Goal: Navigation & Orientation: Find specific page/section

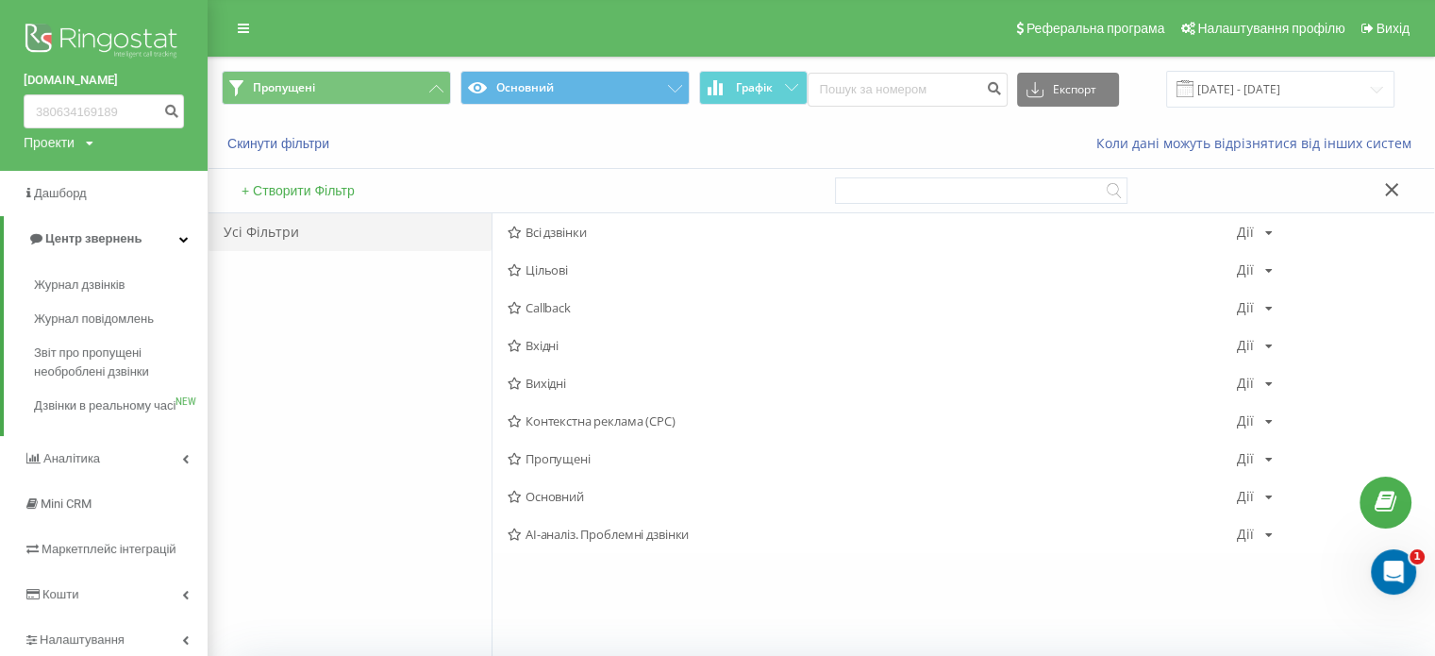
click at [538, 161] on div "Скинути фільтри Коли дані можуть відрізнятися вiд інших систем" at bounding box center [822, 143] width 1226 height 45
click at [126, 293] on span "Журнал дзвінків" at bounding box center [84, 285] width 100 height 19
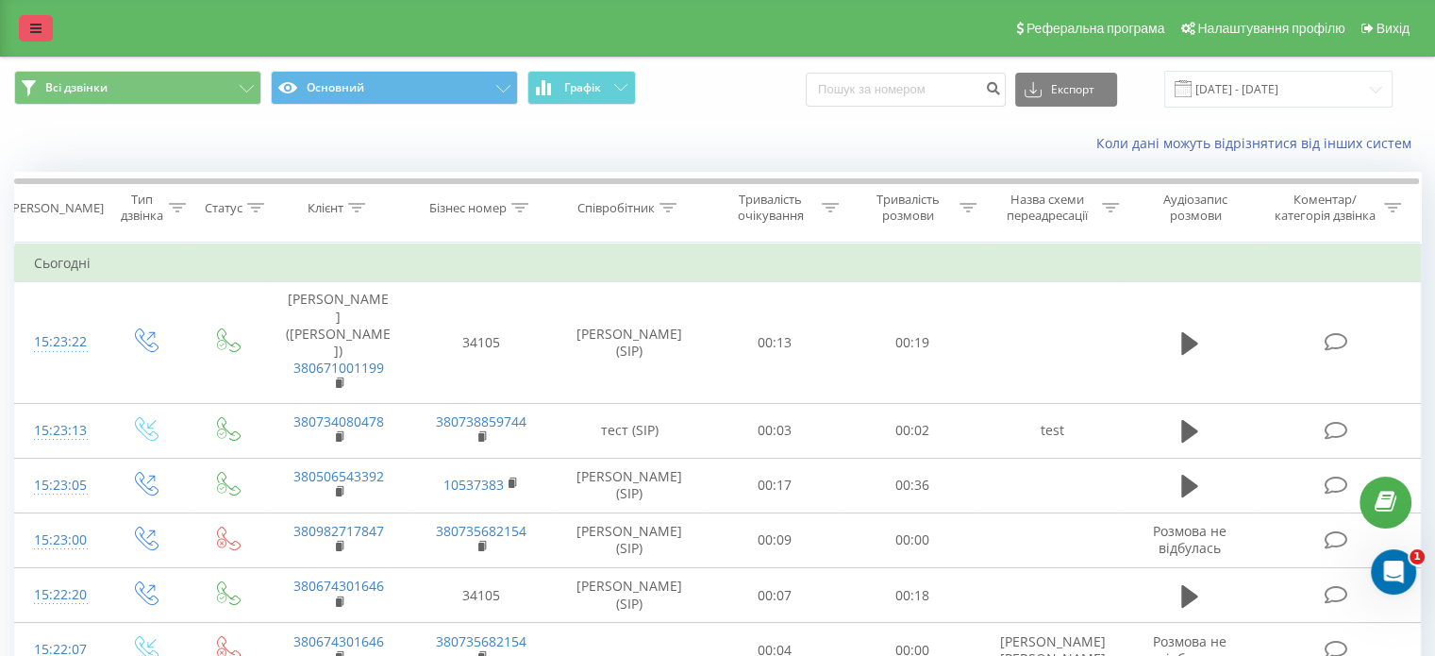
click at [42, 33] on link at bounding box center [36, 28] width 34 height 26
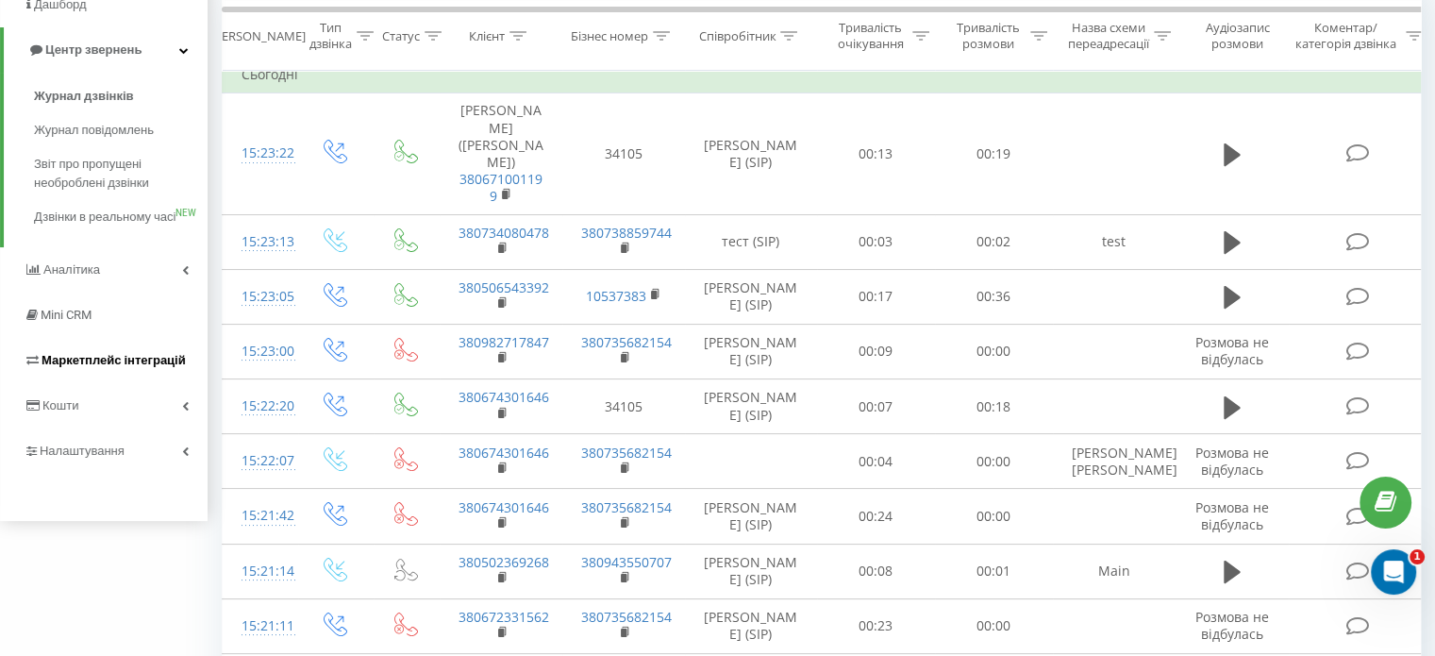
scroll to position [94, 0]
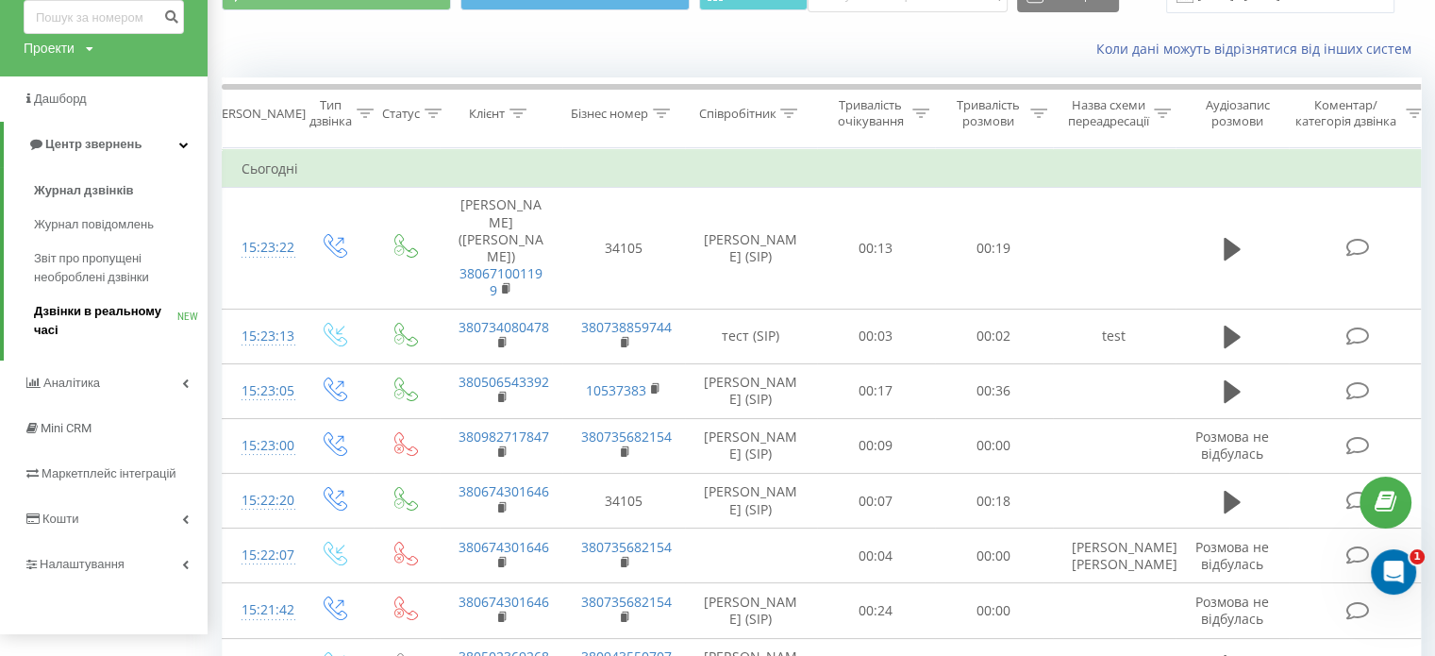
click at [94, 316] on span "Дзвінки в реальному часі" at bounding box center [105, 321] width 143 height 38
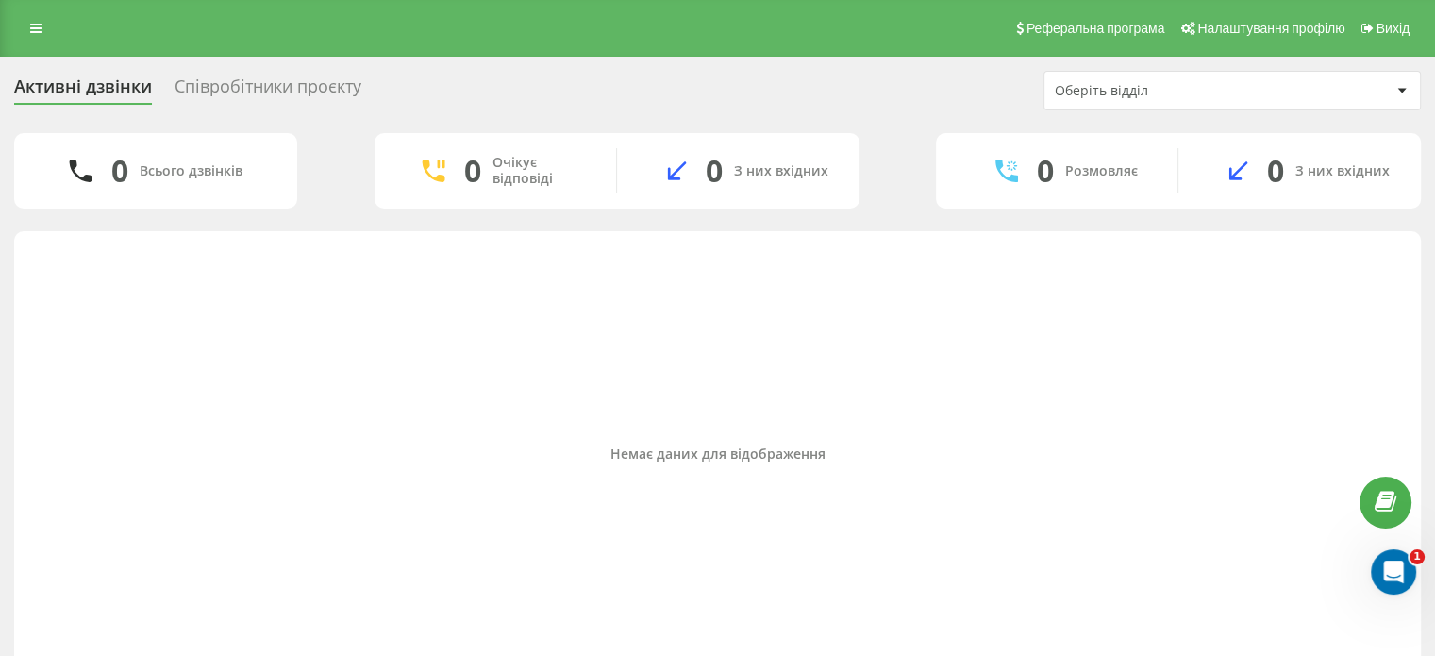
click at [241, 86] on div "Співробітники проєкту" at bounding box center [268, 90] width 187 height 29
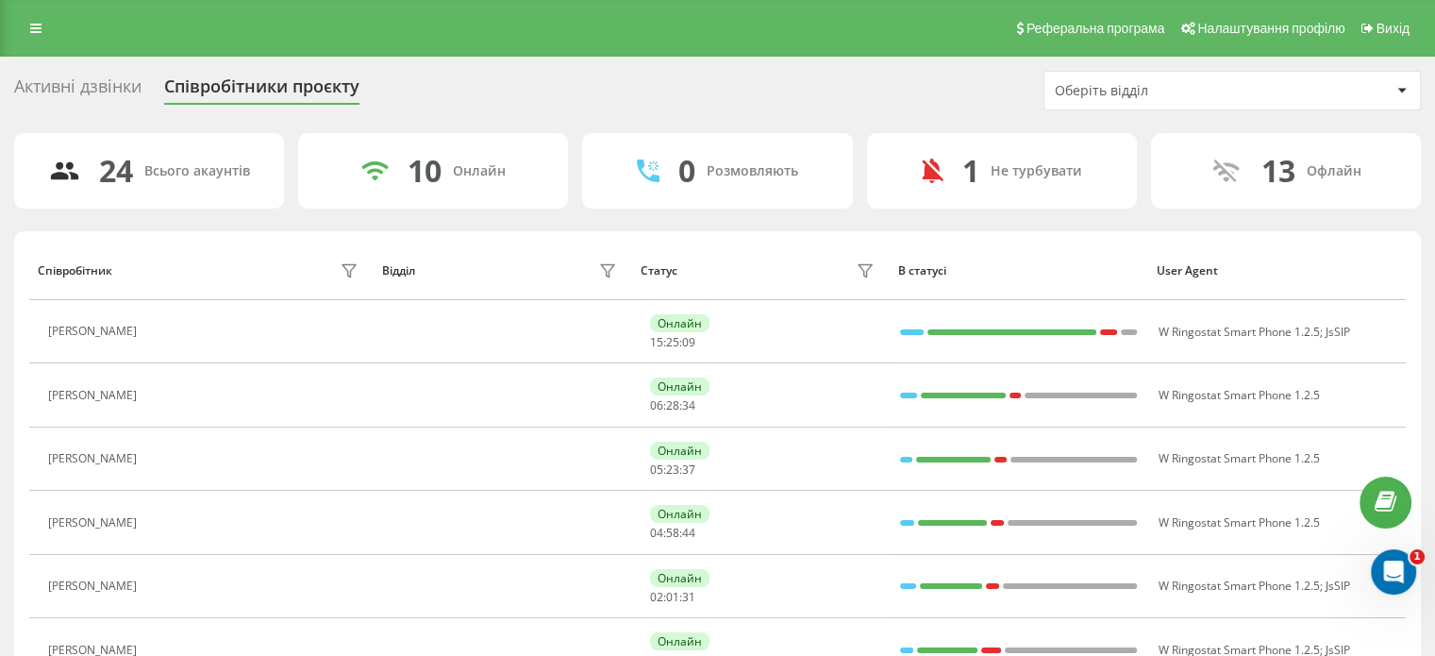
click at [203, 190] on div "24 Всього акаунтів" at bounding box center [149, 170] width 270 height 75
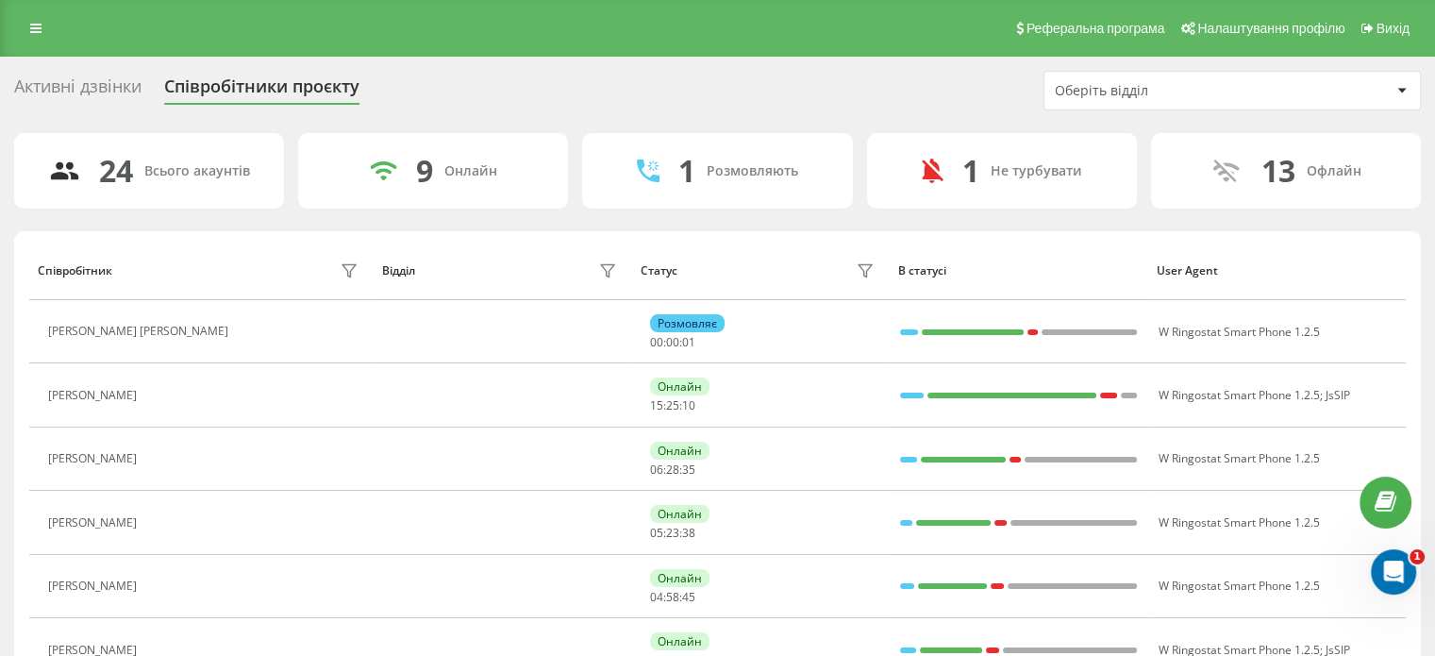
click at [170, 170] on div "Всього акаунтів" at bounding box center [197, 171] width 106 height 16
click at [100, 183] on div "24" at bounding box center [116, 171] width 34 height 36
click at [54, 178] on icon at bounding box center [63, 171] width 27 height 18
click at [164, 187] on div "24 Всього акаунтів" at bounding box center [149, 170] width 270 height 75
click at [173, 171] on div "Всього акаунтів" at bounding box center [197, 171] width 106 height 16
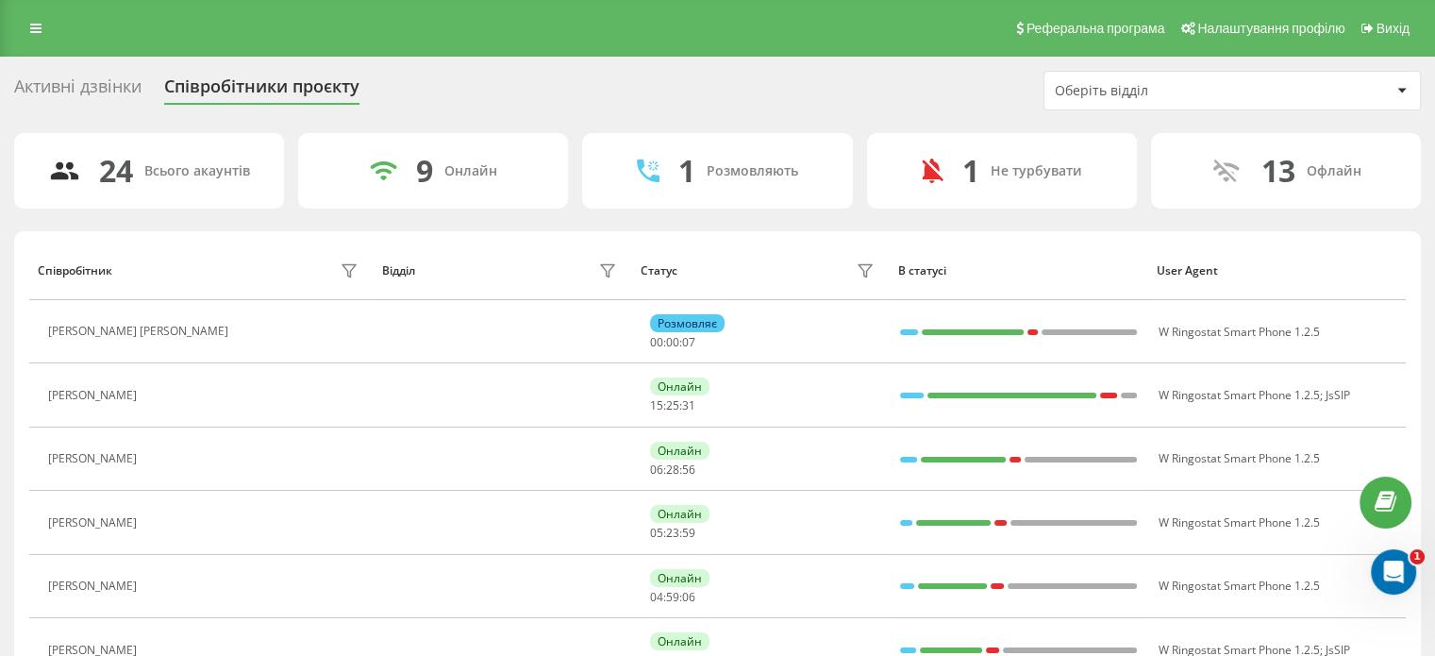
click at [91, 276] on div "Співробітник" at bounding box center [75, 270] width 75 height 13
click at [1400, 84] on div at bounding box center [1402, 90] width 22 height 23
click at [925, 98] on div "Активні дзвінки Співробітники проєкту Оберіть відділ" at bounding box center [717, 91] width 1407 height 40
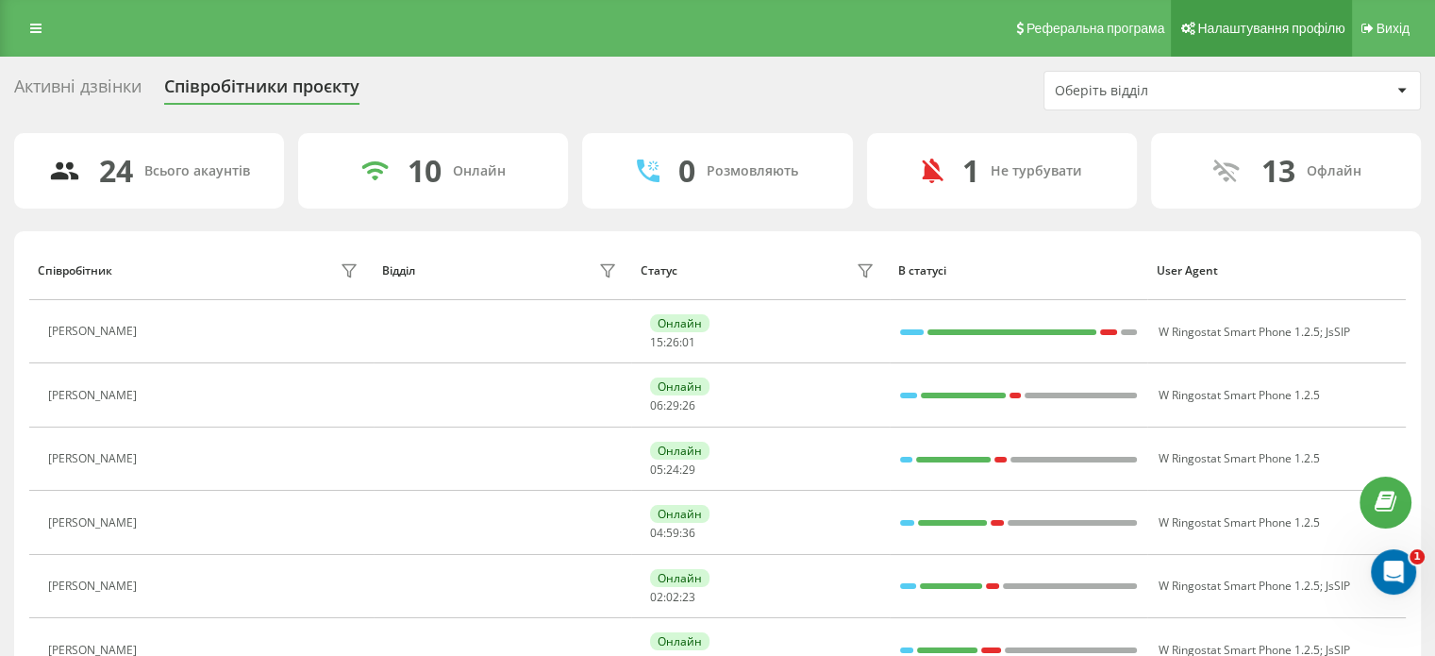
click at [1206, 22] on span "Налаштування профілю" at bounding box center [1271, 28] width 147 height 15
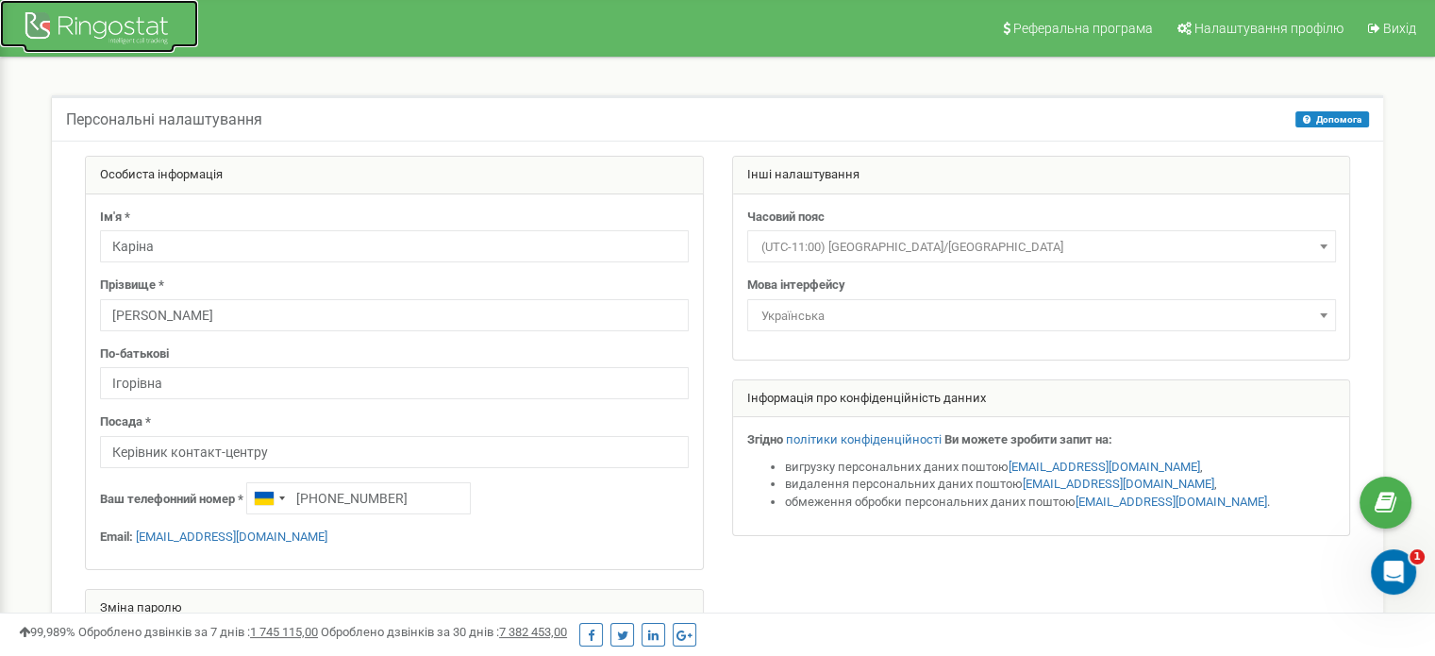
click at [115, 30] on div at bounding box center [99, 30] width 151 height 45
